Goal: Participate in discussion

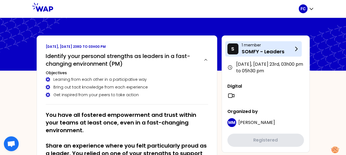
click at [281, 46] on p "1 member" at bounding box center [266, 44] width 51 height 5
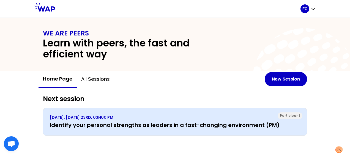
click at [119, 123] on h3 "Identify your personal strengths as leaders in a fast-changing environment (PM)" at bounding box center [175, 125] width 250 height 8
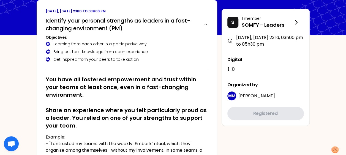
scroll to position [27, 0]
